Goal: Task Accomplishment & Management: Manage account settings

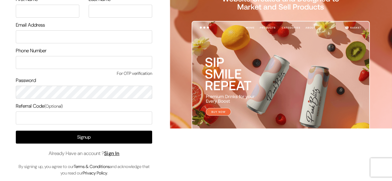
scroll to position [53, 0]
click at [115, 152] on link "Sign In" at bounding box center [111, 153] width 15 height 7
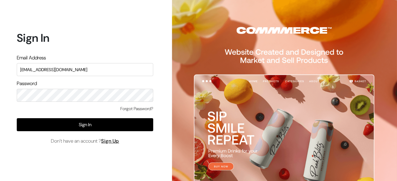
type input "[EMAIL_ADDRESS][DOMAIN_NAME]"
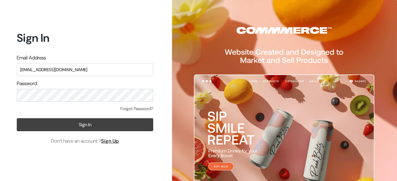
click at [95, 122] on button "Sign In" at bounding box center [85, 124] width 136 height 13
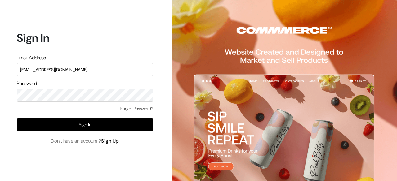
type input "surajp@outdoinc.com"
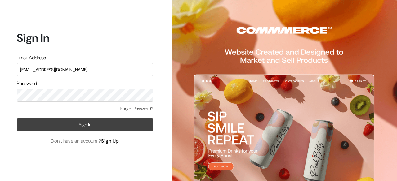
click at [86, 121] on button "Sign In" at bounding box center [85, 124] width 136 height 13
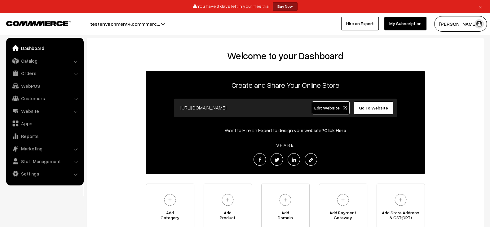
click at [322, 106] on span "Edit Website" at bounding box center [330, 107] width 33 height 5
